Goal: Information Seeking & Learning: Find specific fact

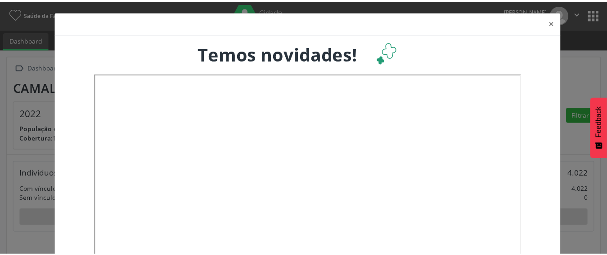
scroll to position [149, 201]
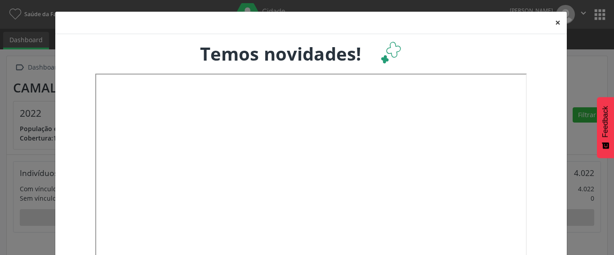
click at [552, 22] on button "×" at bounding box center [558, 23] width 18 height 22
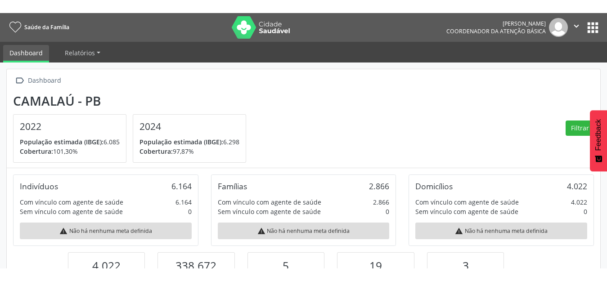
scroll to position [449558, 449510]
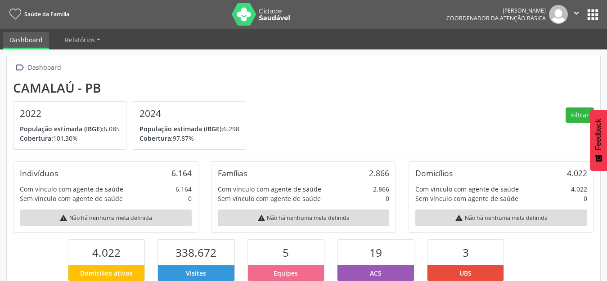
click at [595, 17] on button "apps" at bounding box center [593, 15] width 16 height 16
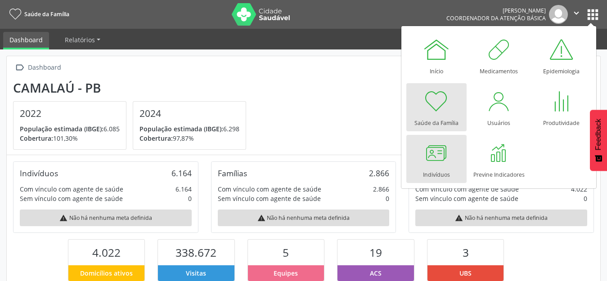
click at [438, 157] on div at bounding box center [436, 152] width 27 height 27
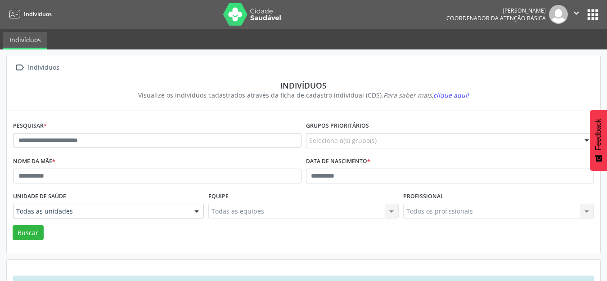
click at [589, 11] on button "apps" at bounding box center [593, 15] width 16 height 16
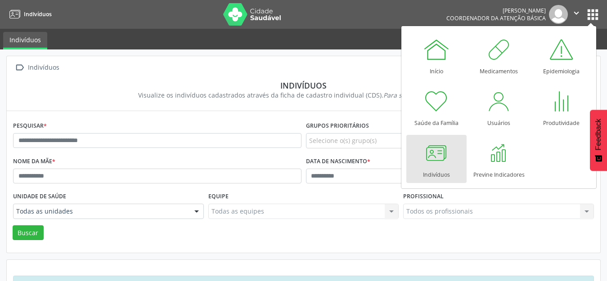
drag, startPoint x: 347, startPoint y: 235, endPoint x: 380, endPoint y: 233, distance: 32.4
click at [348, 235] on div "Buscar" at bounding box center [303, 232] width 585 height 15
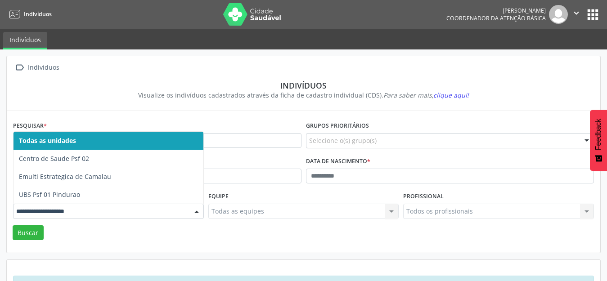
click at [192, 210] on div at bounding box center [196, 211] width 13 height 15
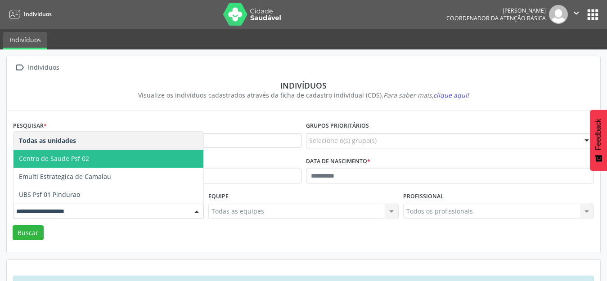
click at [91, 159] on span "Centro de Saude Psf 02" at bounding box center [108, 159] width 190 height 18
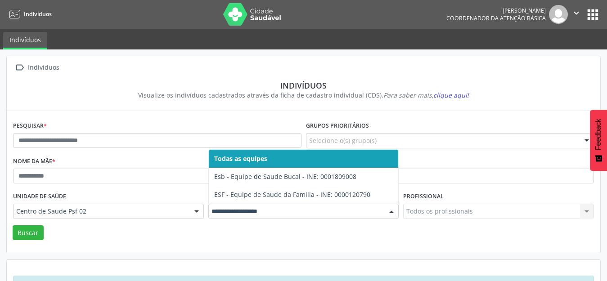
click at [498, 234] on div "Buscar" at bounding box center [303, 232] width 585 height 15
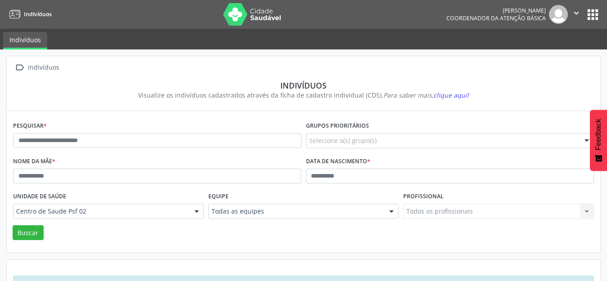
click at [461, 215] on div "Todos os profissionais Todos os profissionais Nenhum resultado encontrado para:…" at bounding box center [498, 211] width 191 height 15
click at [447, 212] on div "Todos os profissionais Todos os profissionais Nenhum resultado encontrado para:…" at bounding box center [498, 211] width 191 height 15
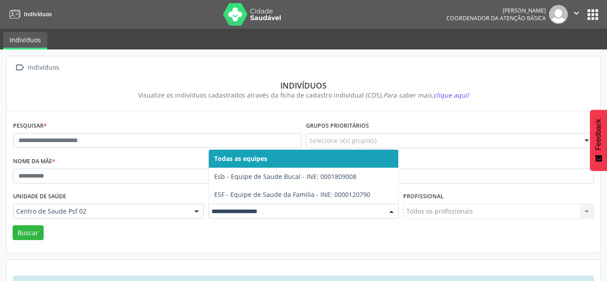
click at [389, 210] on div at bounding box center [391, 211] width 13 height 15
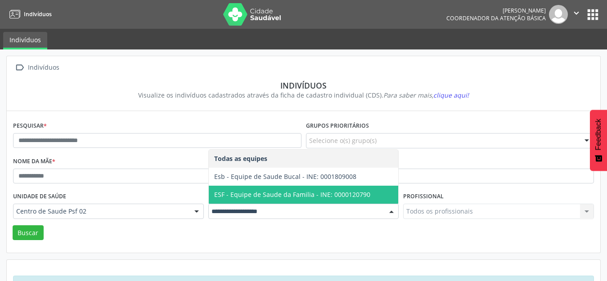
drag, startPoint x: 311, startPoint y: 200, endPoint x: 473, endPoint y: 210, distance: 162.7
click at [312, 200] on span "ESF - Equipe de Saude da Familia - INE: 0000120790" at bounding box center [304, 195] width 190 height 18
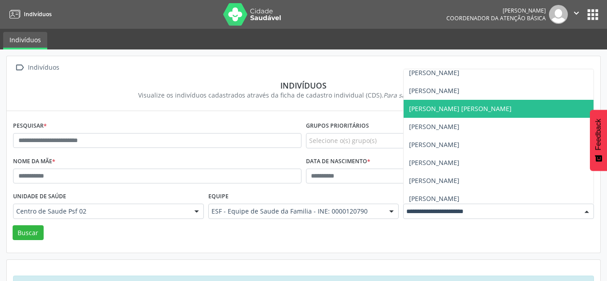
scroll to position [81, 0]
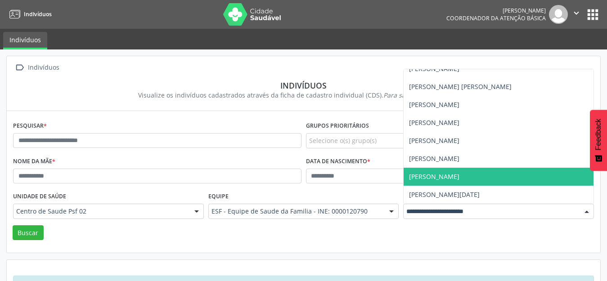
drag, startPoint x: 495, startPoint y: 176, endPoint x: 447, endPoint y: 179, distance: 48.2
click at [447, 179] on span "Vanusa Anabel Bezerra Silva" at bounding box center [498, 177] width 190 height 18
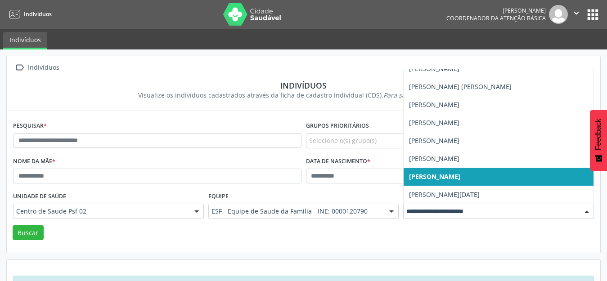
drag, startPoint x: 498, startPoint y: 211, endPoint x: 433, endPoint y: 208, distance: 65.3
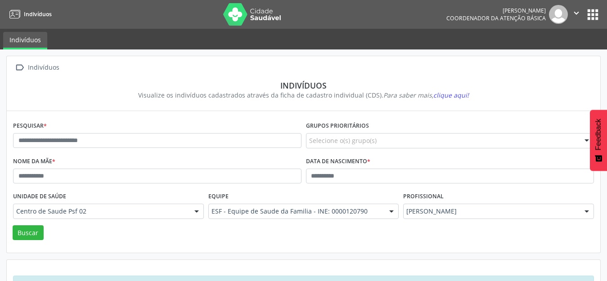
click at [487, 232] on div "Buscar" at bounding box center [303, 232] width 585 height 15
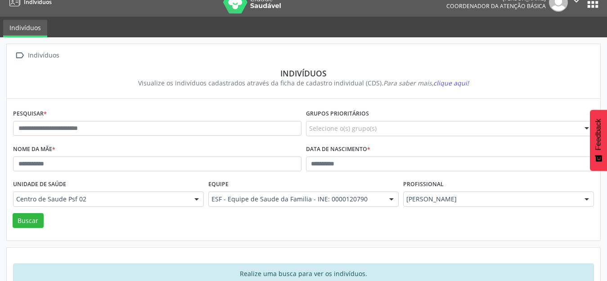
scroll to position [34, 0]
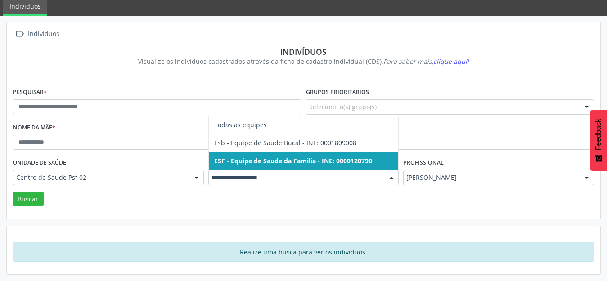
click at [389, 182] on div at bounding box center [391, 177] width 13 height 15
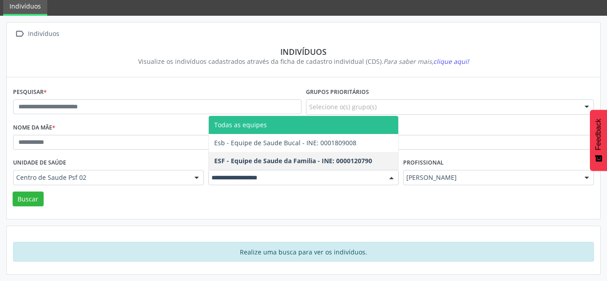
click at [227, 123] on span "Todas as equipes" at bounding box center [240, 125] width 53 height 9
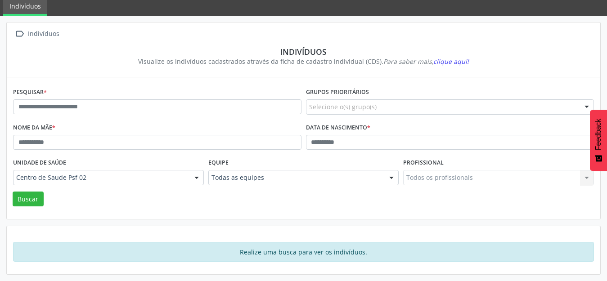
click at [115, 201] on div "Buscar" at bounding box center [303, 199] width 585 height 15
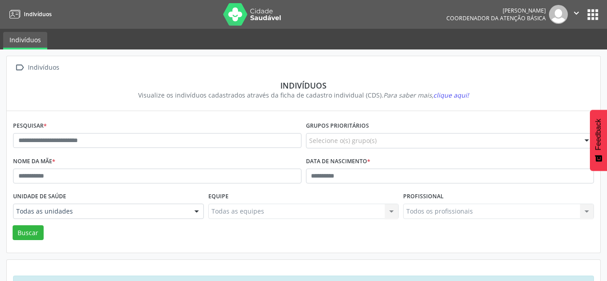
scroll to position [30, 0]
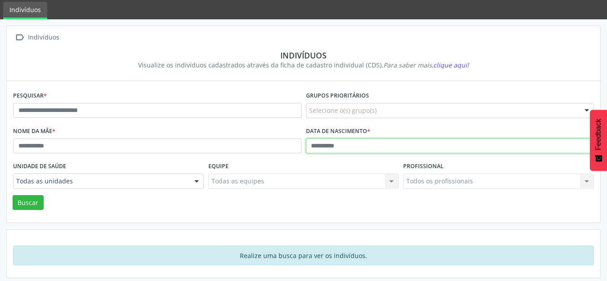
click at [310, 148] on input "text" at bounding box center [450, 146] width 288 height 15
click at [13, 195] on button "Buscar" at bounding box center [28, 202] width 31 height 15
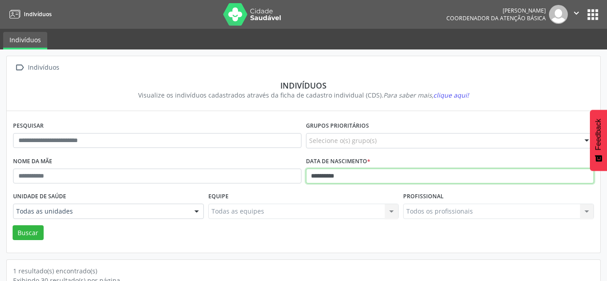
scroll to position [86, 0]
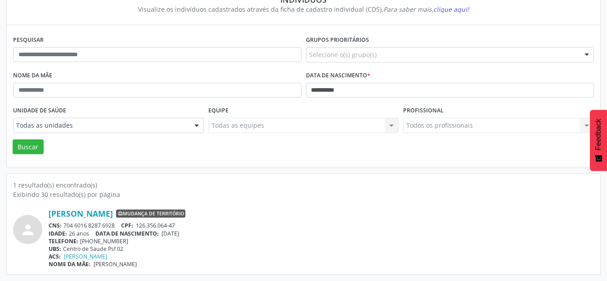
drag, startPoint x: 44, startPoint y: 207, endPoint x: 193, endPoint y: 214, distance: 149.9
click at [193, 214] on div "person Jovana Ingrid Dantas do Nascimento Mudança de território CNS: 704 6016 8…" at bounding box center [303, 233] width 581 height 69
copy div "Jovana Ingrid Dantas do Nascimento"
click at [333, 91] on input "**********" at bounding box center [450, 90] width 288 height 15
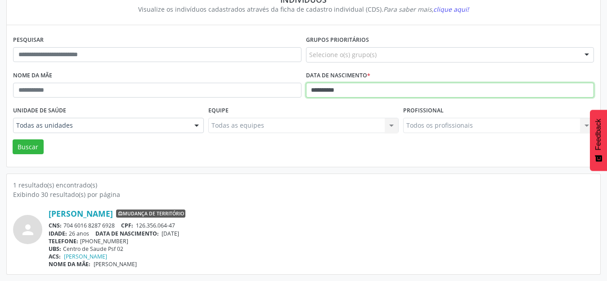
click at [333, 91] on input "**********" at bounding box center [450, 90] width 288 height 15
type input "**********"
click at [13, 139] on button "Buscar" at bounding box center [28, 146] width 31 height 15
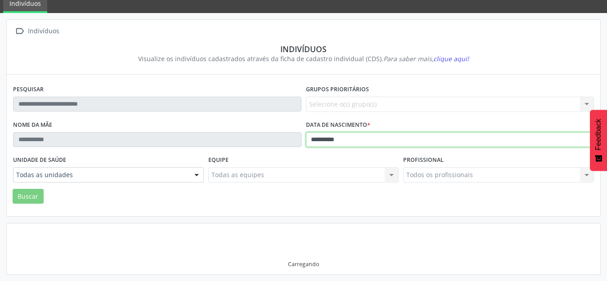
scroll to position [34, 0]
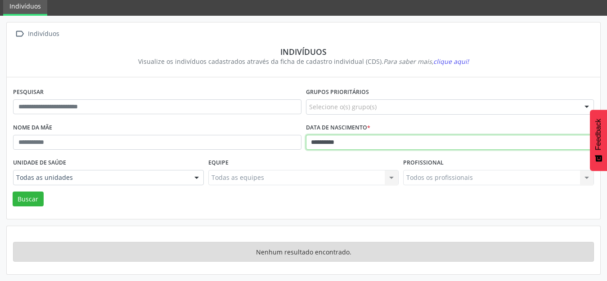
click at [321, 141] on input "**********" at bounding box center [450, 142] width 288 height 15
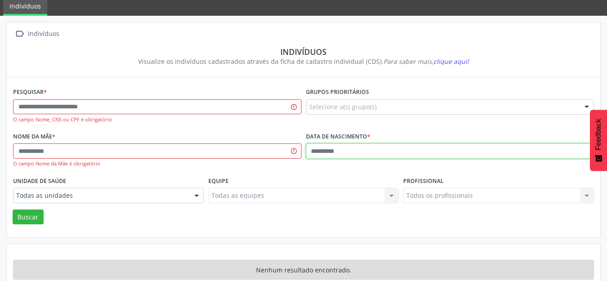
scroll to position [52, 0]
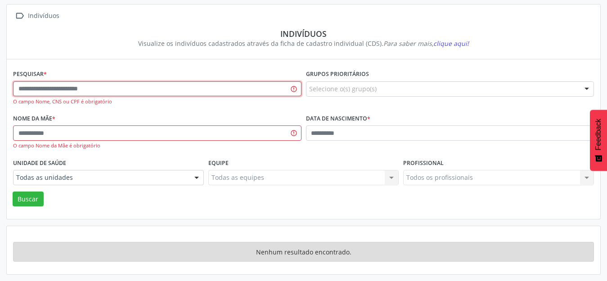
click at [95, 86] on input "text" at bounding box center [157, 88] width 288 height 15
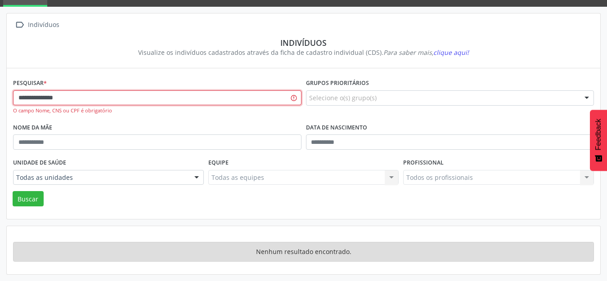
type input "**********"
click at [13, 191] on button "Buscar" at bounding box center [28, 198] width 31 height 15
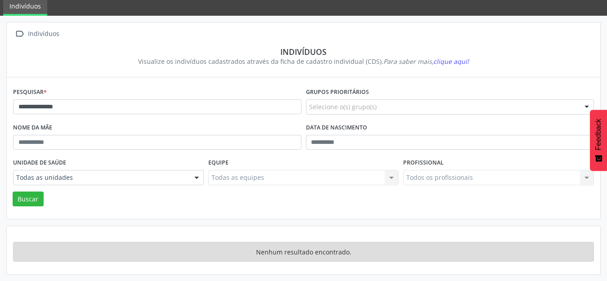
scroll to position [34, 0]
click at [61, 112] on input "**********" at bounding box center [157, 106] width 288 height 15
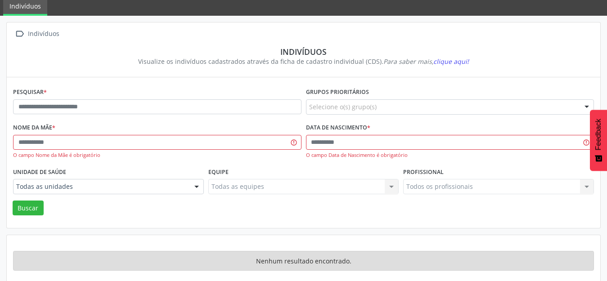
click at [302, 139] on div "Nome da mãe * O campo Nome da Mãe é obrigatório" at bounding box center [157, 143] width 293 height 45
click at [309, 142] on input "text" at bounding box center [450, 142] width 288 height 15
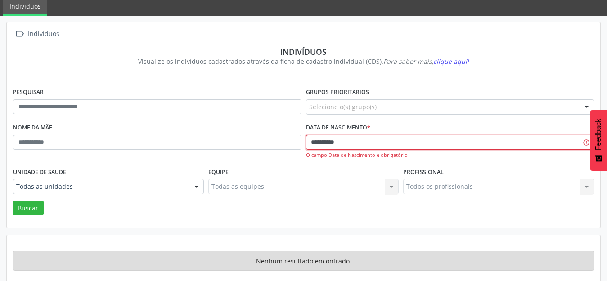
type input "**********"
click at [13, 201] on button "Buscar" at bounding box center [28, 208] width 31 height 15
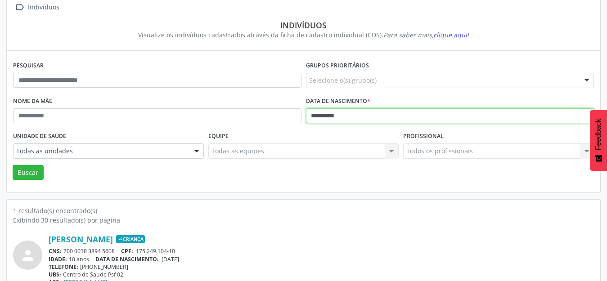
scroll to position [86, 0]
